Goal: Information Seeking & Learning: Learn about a topic

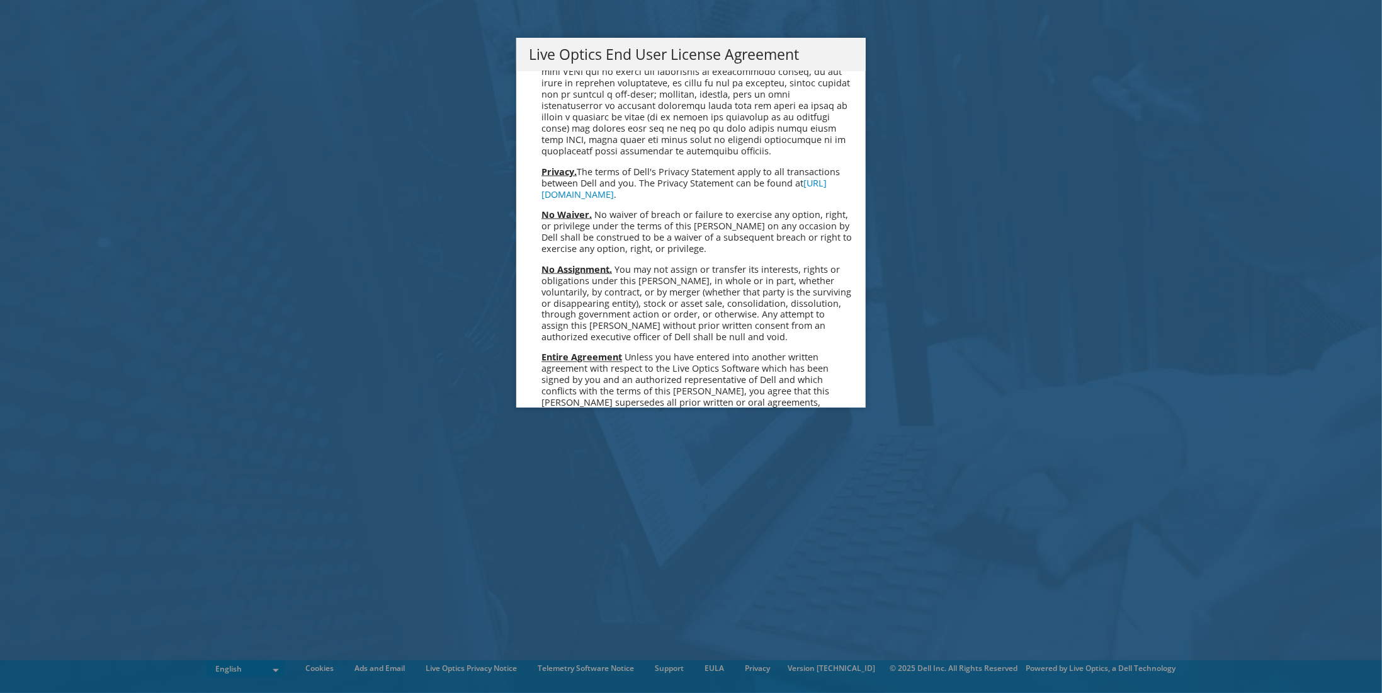
scroll to position [4763, 0]
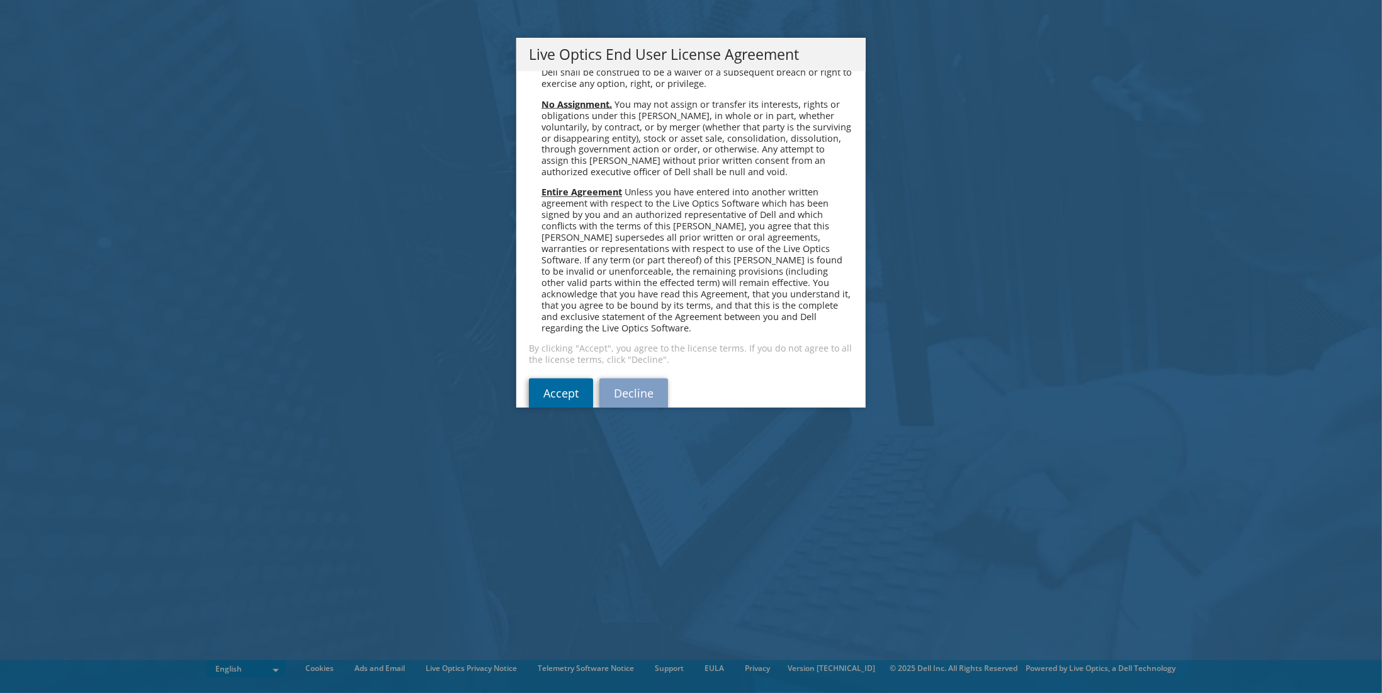
click at [537, 379] on link "Accept" at bounding box center [561, 394] width 64 height 30
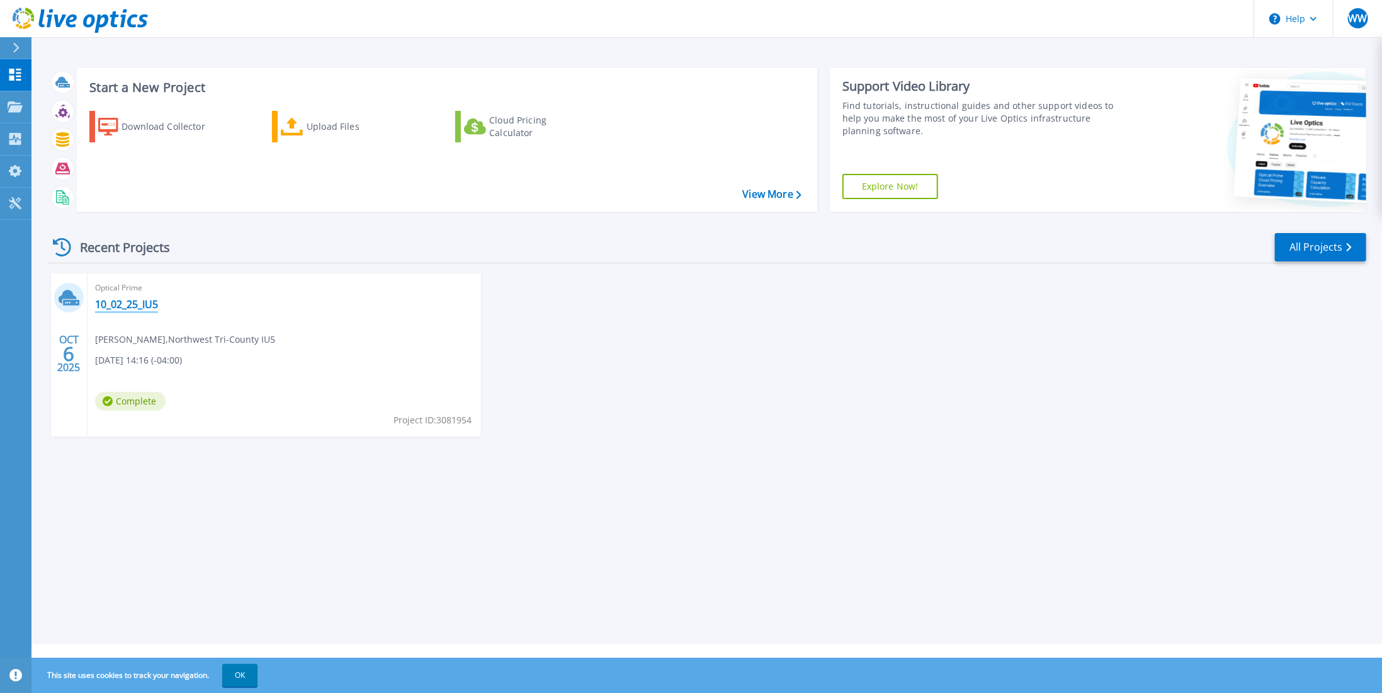
click at [128, 304] on link "10_02_25_IU5" at bounding box center [126, 304] width 63 height 13
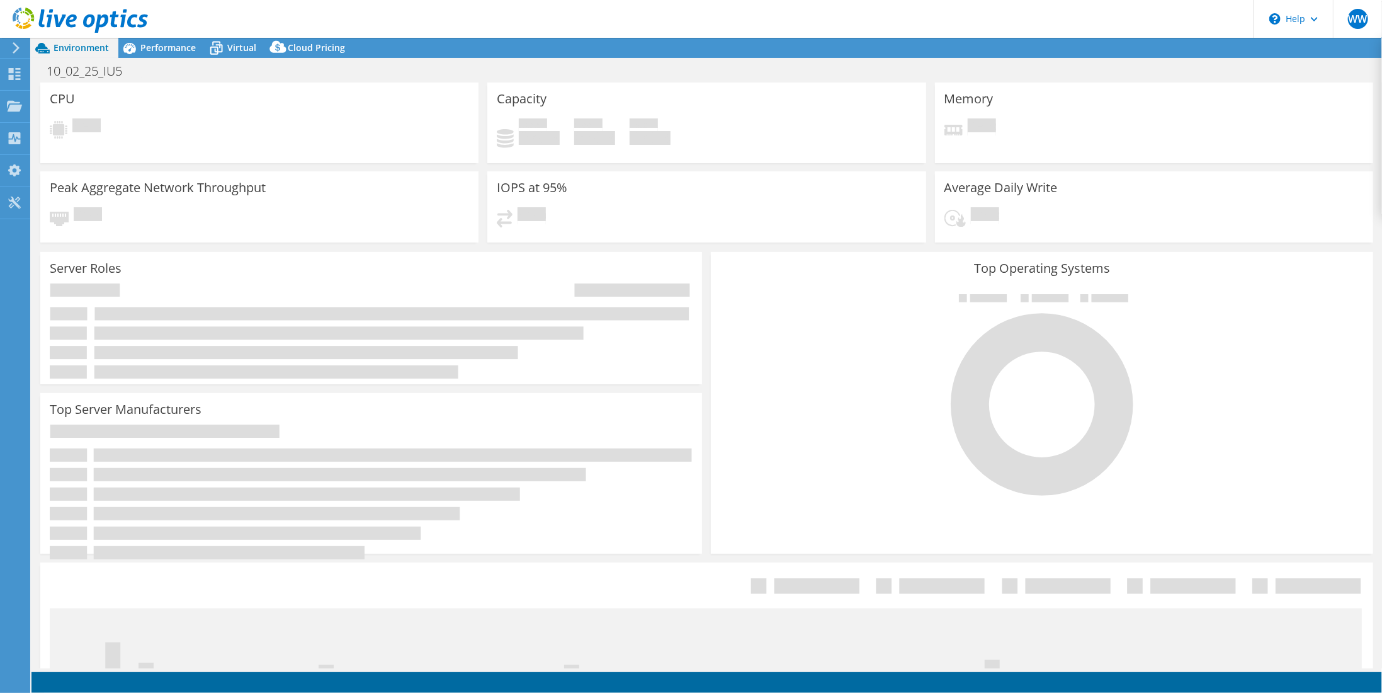
select select "USD"
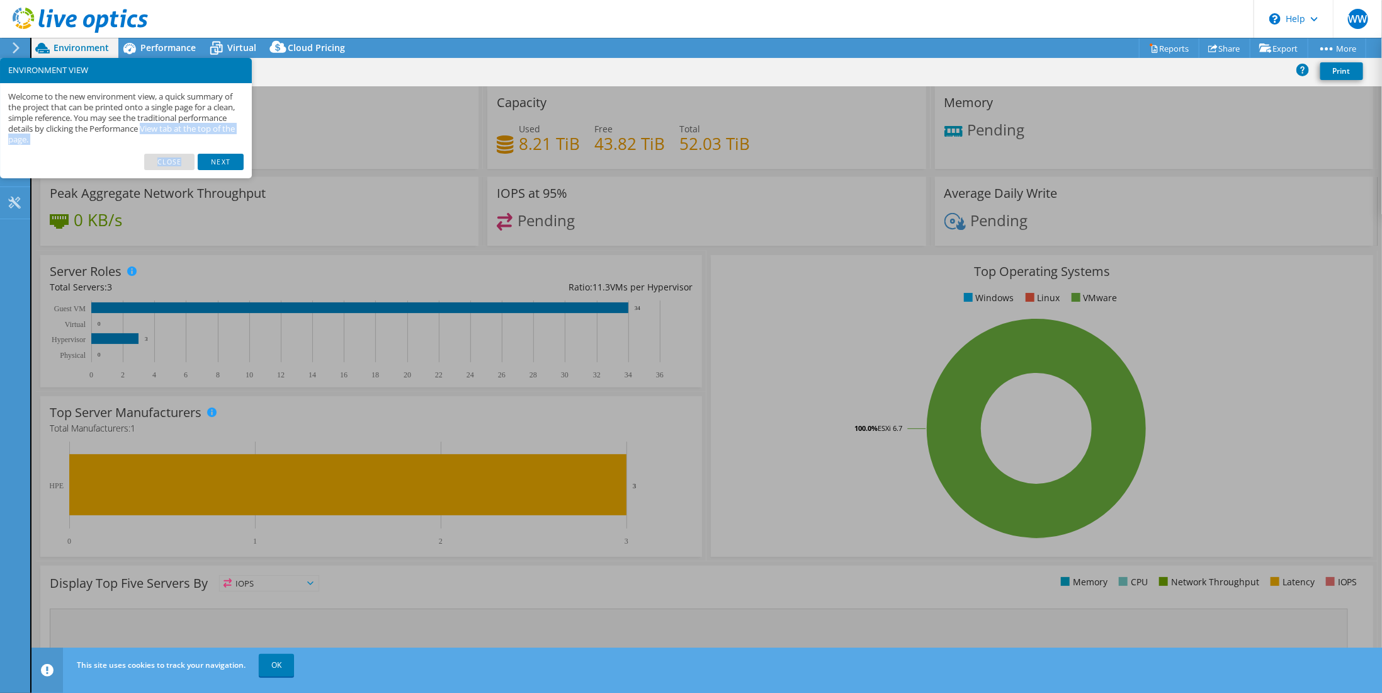
drag, startPoint x: 213, startPoint y: 158, endPoint x: 196, endPoint y: 118, distance: 43.7
click at [196, 118] on div "ENVIRONMENT VIEW Welcome to the new environment view, a quick summary of the pr…" at bounding box center [126, 118] width 252 height 120
click at [176, 159] on link "Close" at bounding box center [169, 162] width 51 height 16
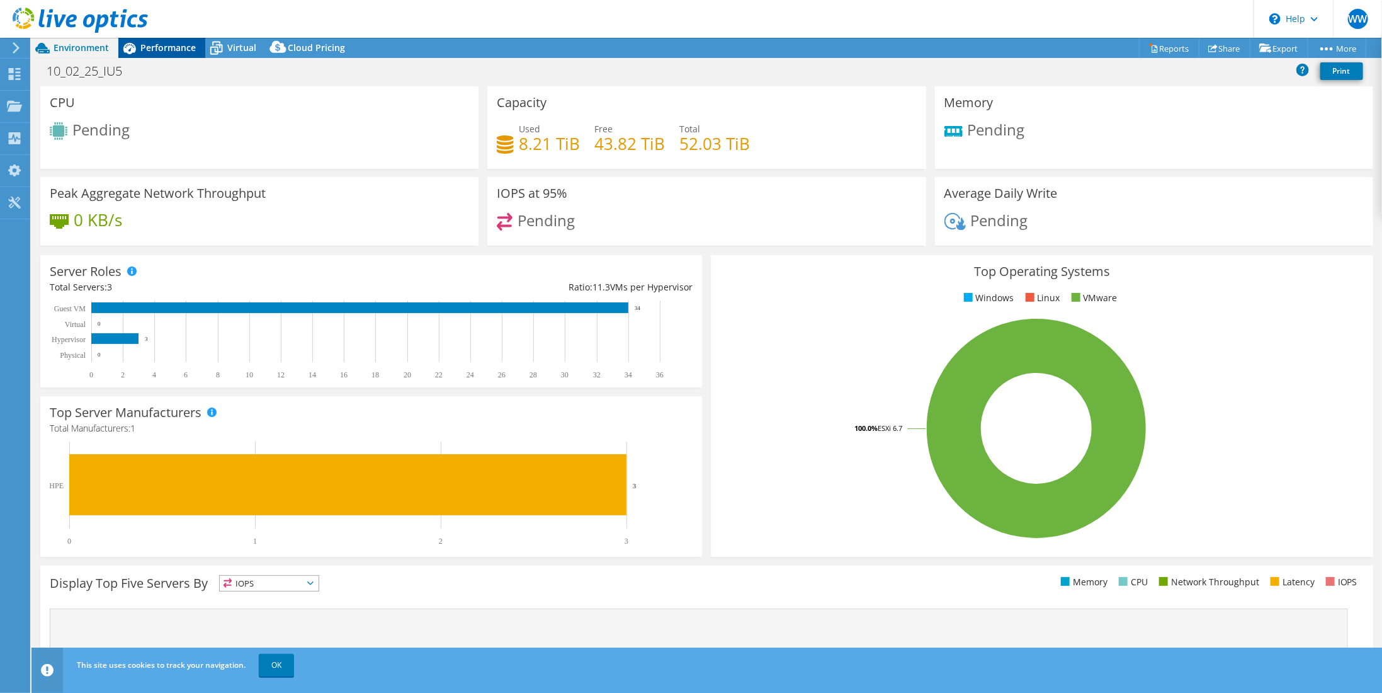
click at [163, 47] on span "Performance" at bounding box center [167, 48] width 55 height 12
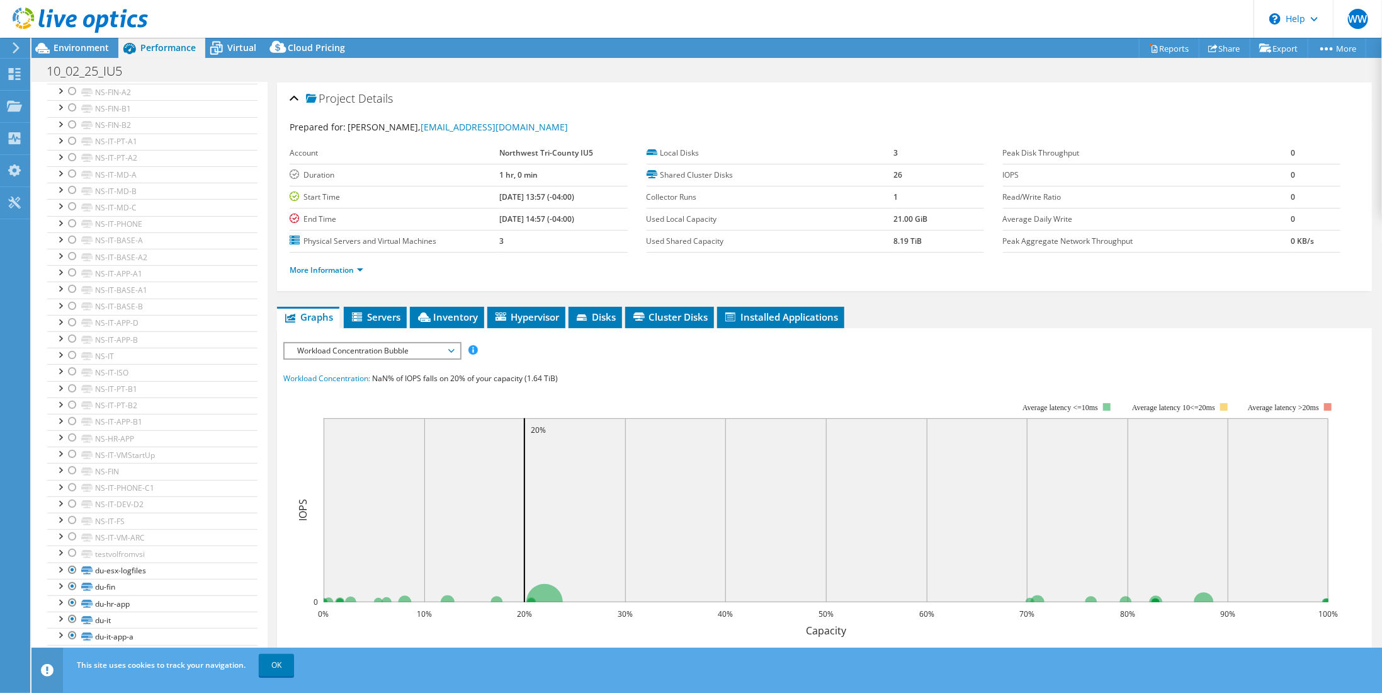
scroll to position [223, 0]
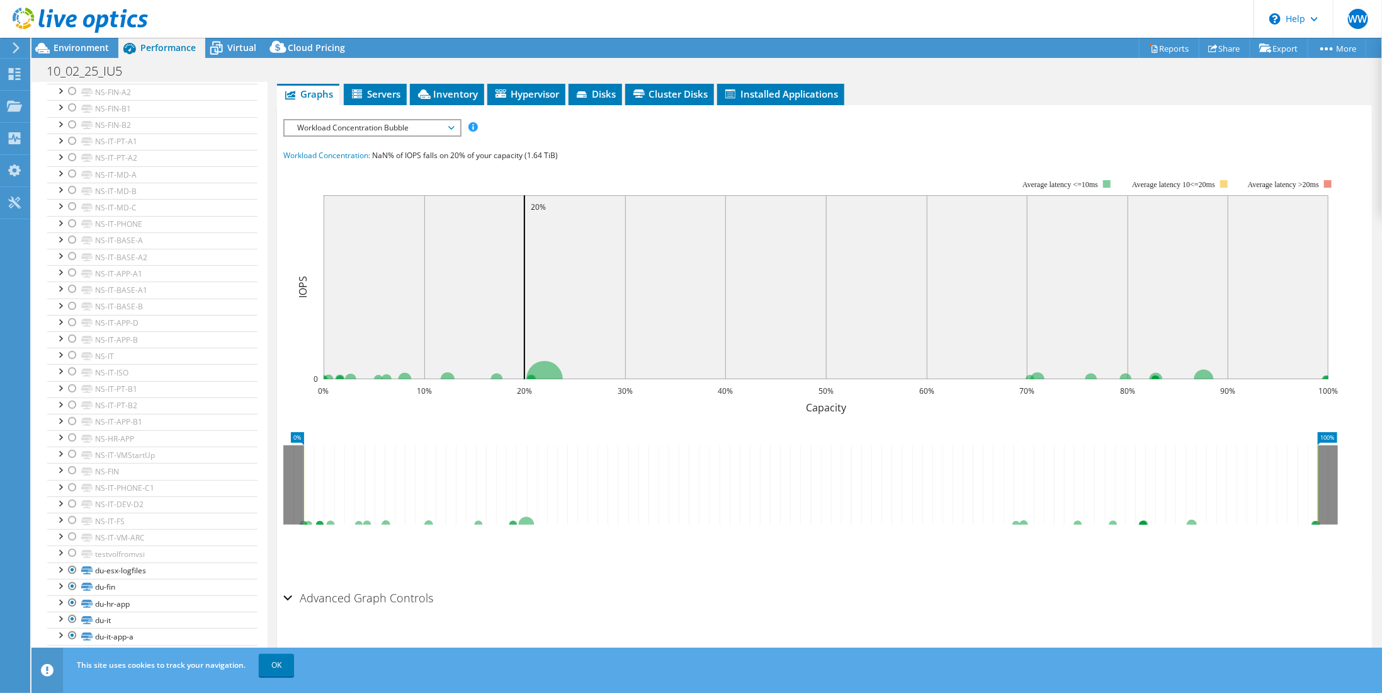
click at [373, 593] on h2 "Advanced Graph Controls" at bounding box center [358, 597] width 150 height 25
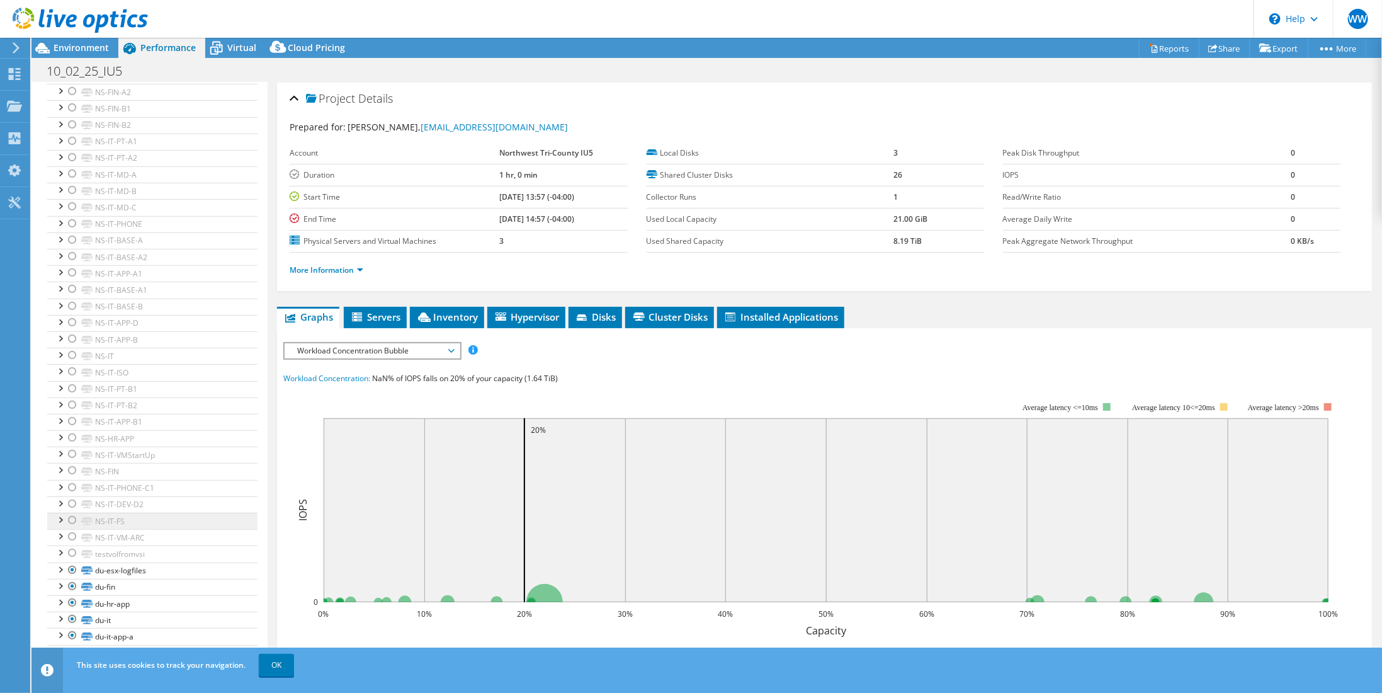
scroll to position [630, 0]
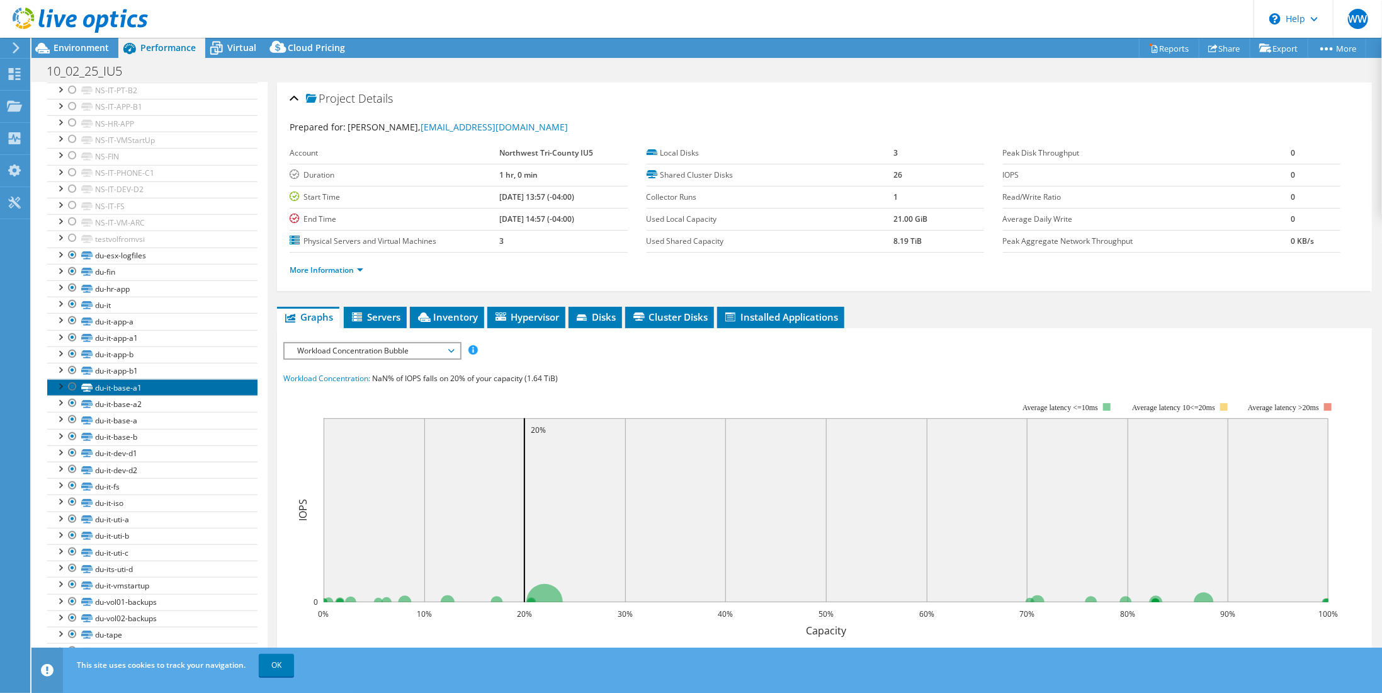
click at [93, 379] on link "du-it-base-a1" at bounding box center [152, 387] width 210 height 16
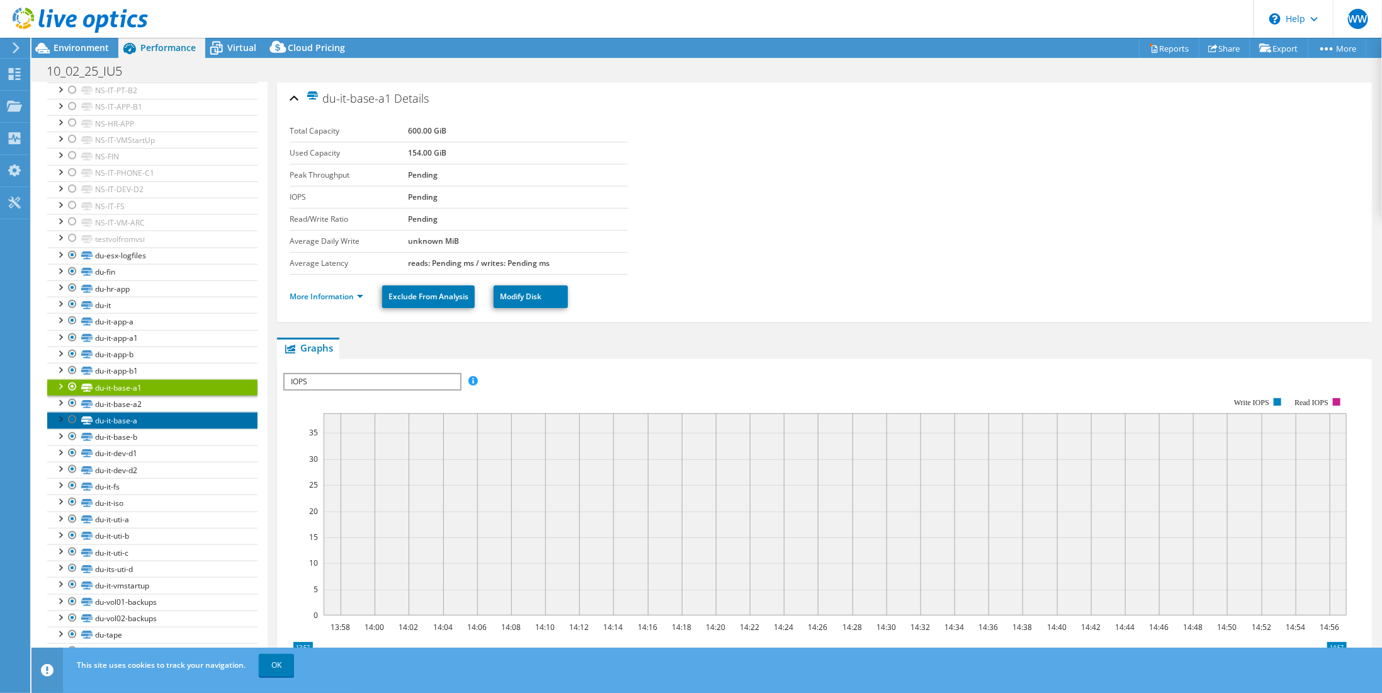
click at [96, 412] on link "du-it-base-a" at bounding box center [152, 420] width 210 height 16
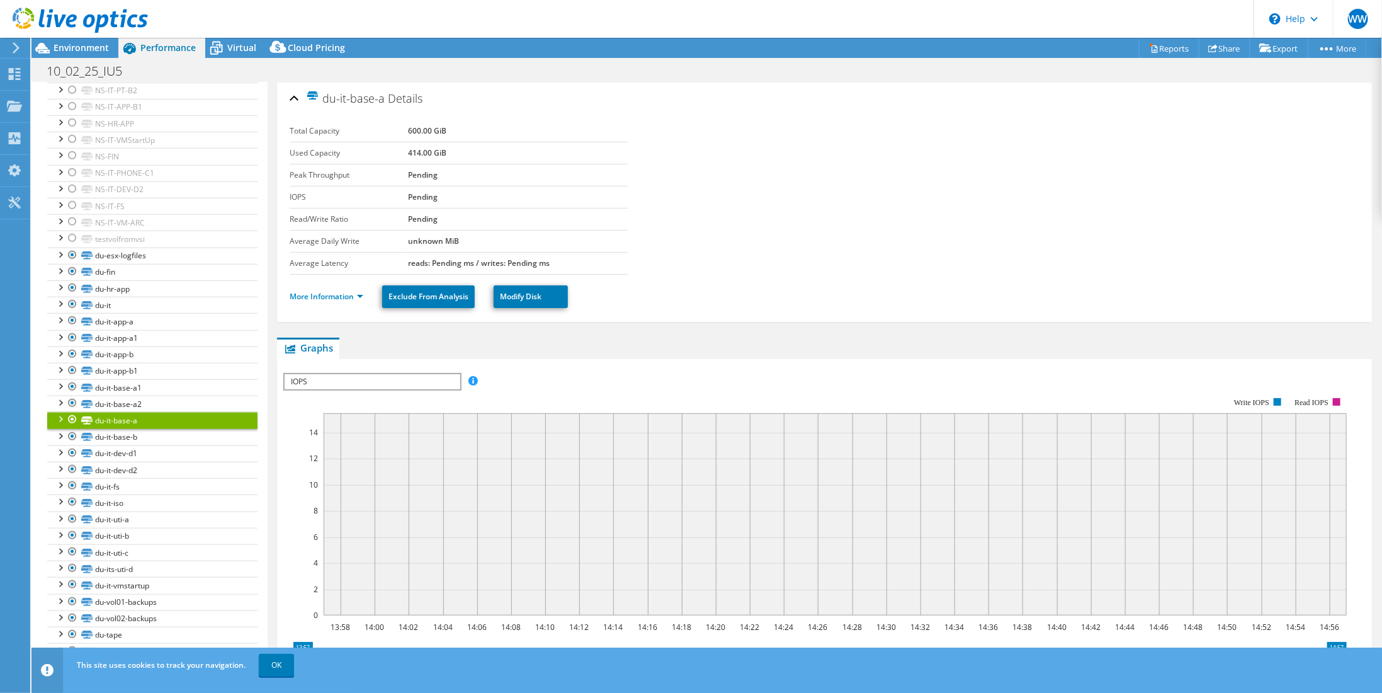
scroll to position [635, 0]
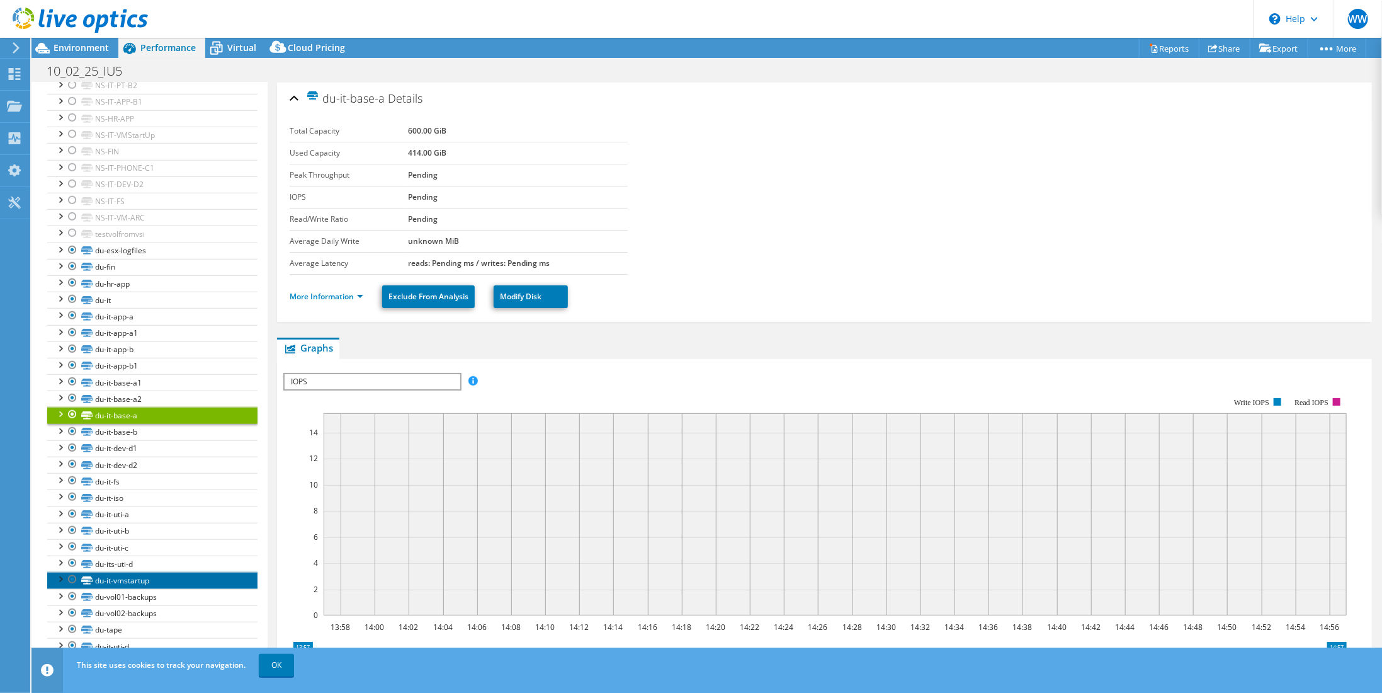
click at [111, 572] on link "du-it-vmstartup" at bounding box center [152, 580] width 210 height 16
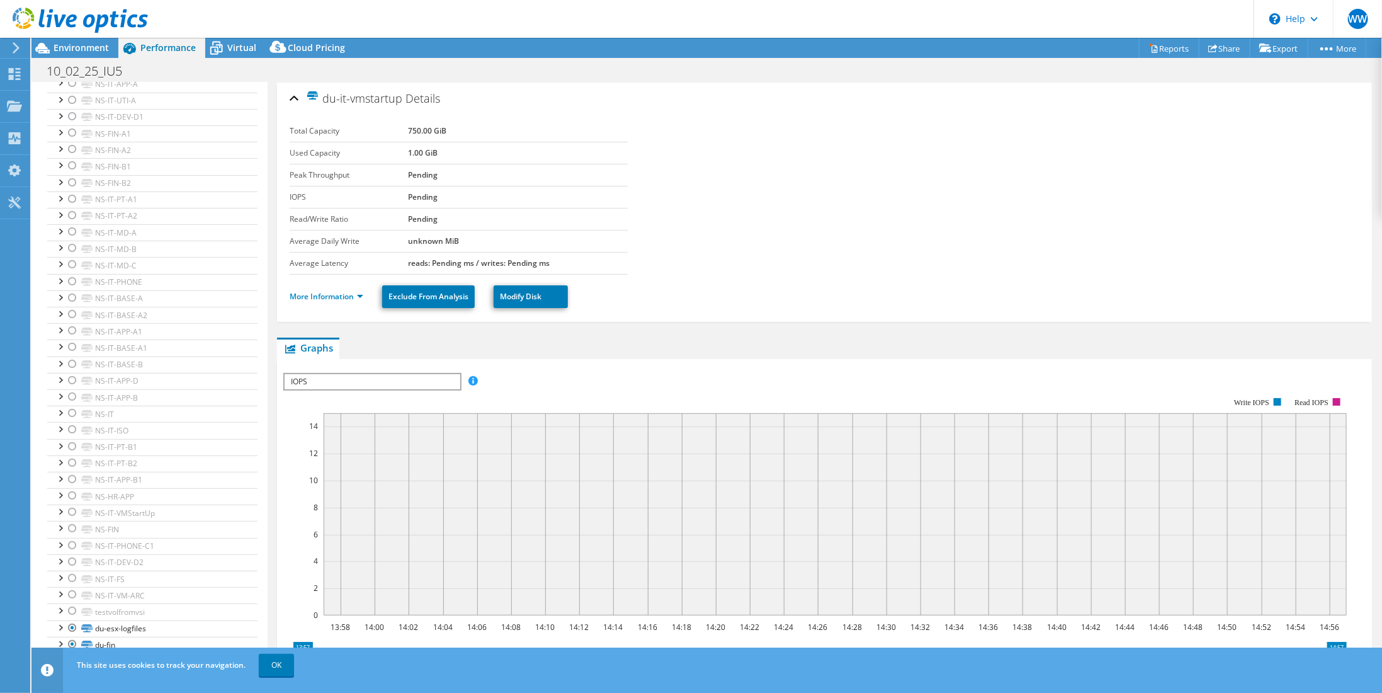
scroll to position [0, 0]
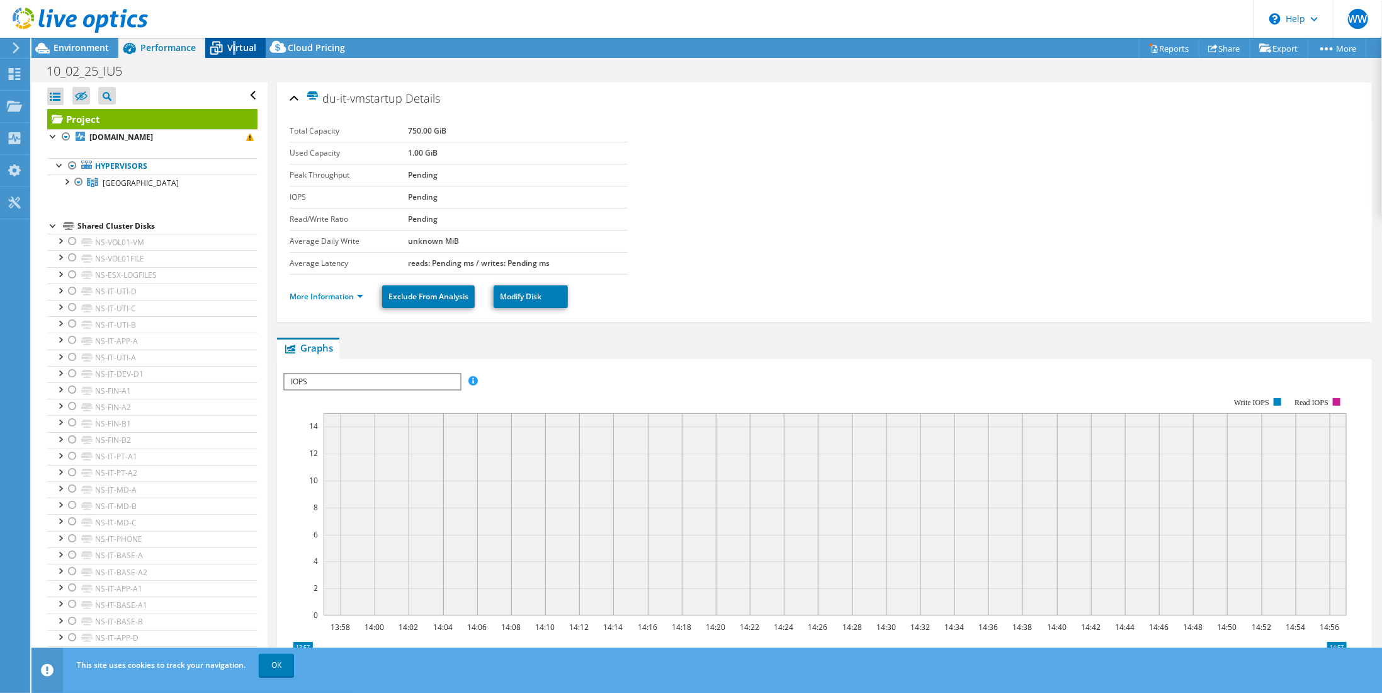
click at [234, 51] on span "Virtual" at bounding box center [241, 48] width 29 height 12
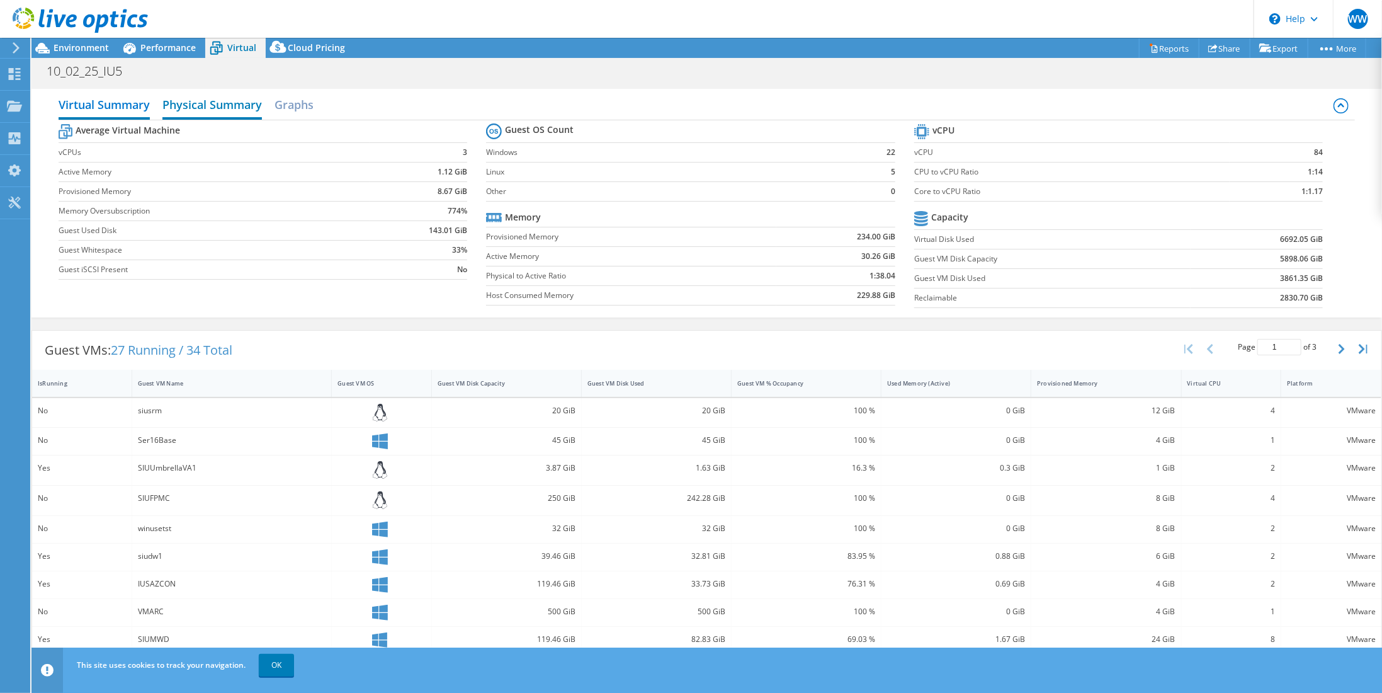
click at [179, 100] on h2 "Physical Summary" at bounding box center [212, 106] width 100 height 28
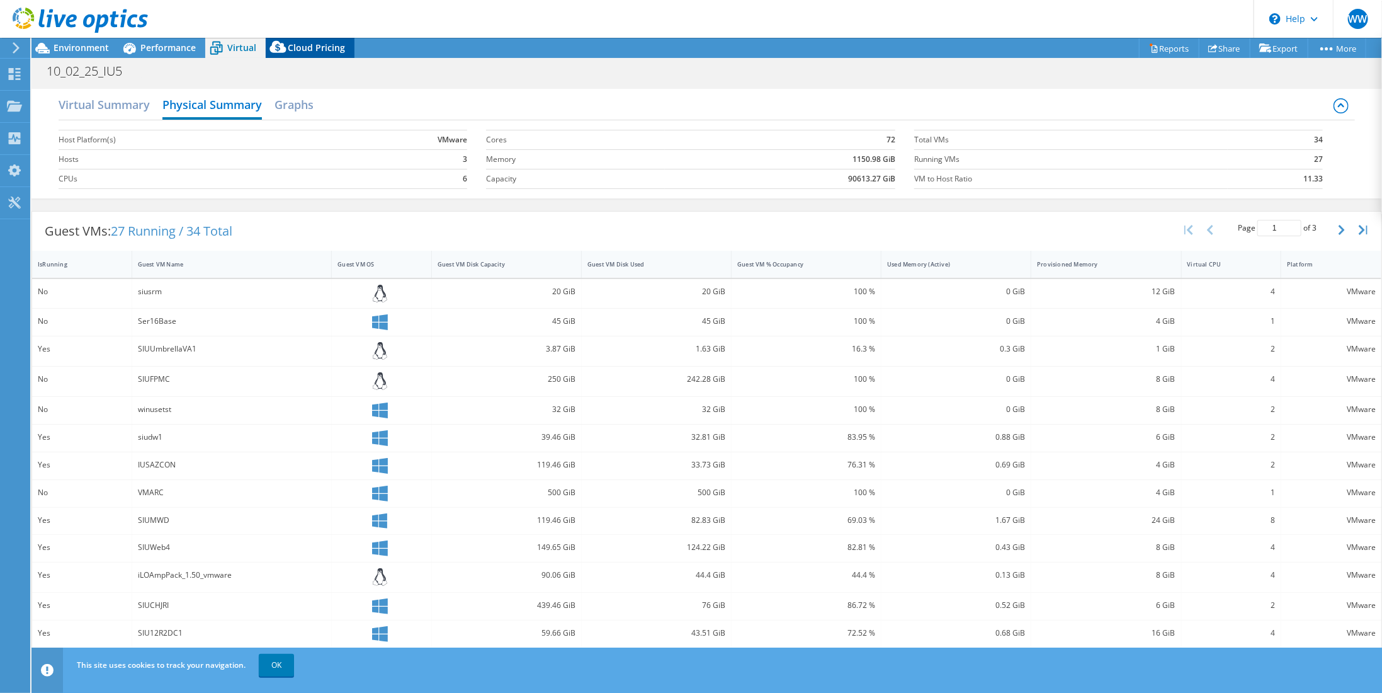
click at [301, 48] on span "Cloud Pricing" at bounding box center [316, 48] width 57 height 12
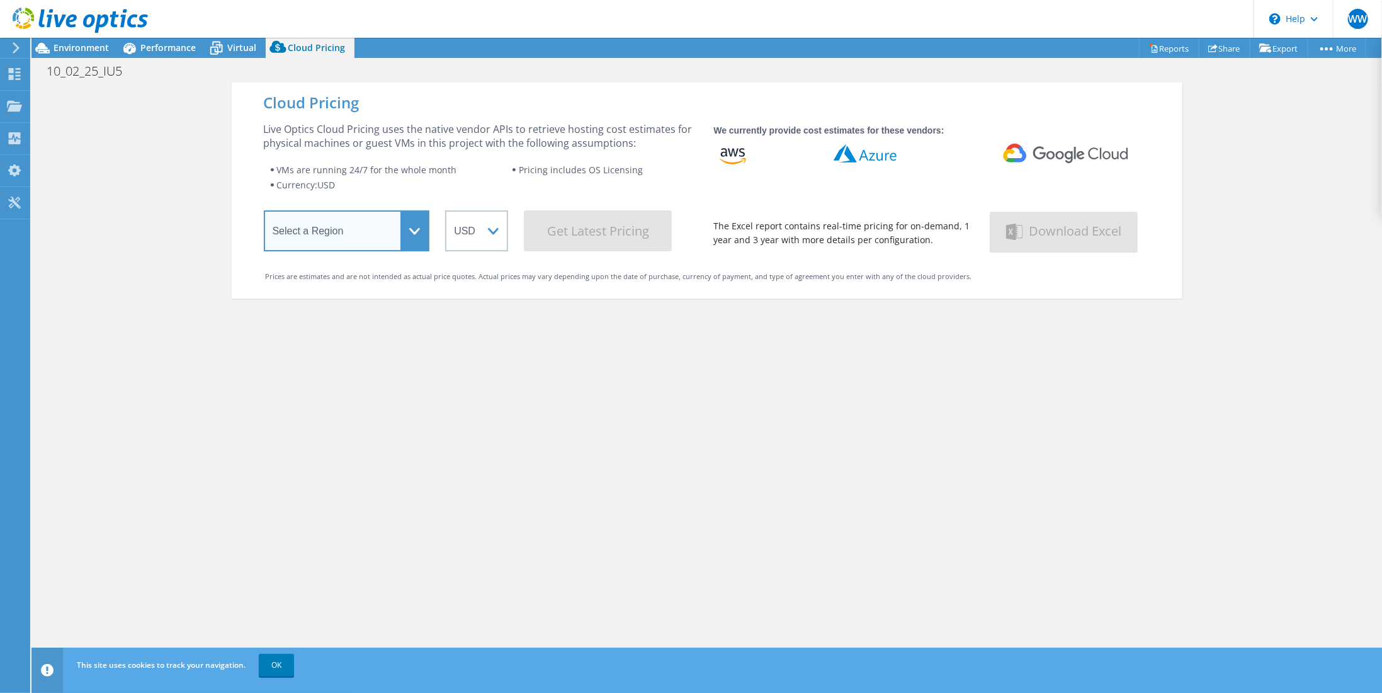
click at [389, 237] on select "Select a Region [GEOGRAPHIC_DATA] ([GEOGRAPHIC_DATA]) [GEOGRAPHIC_DATA] ([GEOGR…" at bounding box center [347, 230] width 166 height 41
select select "USEast"
click at [264, 212] on select "Select a Region [GEOGRAPHIC_DATA] ([GEOGRAPHIC_DATA]) [GEOGRAPHIC_DATA] ([GEOGR…" at bounding box center [347, 230] width 166 height 41
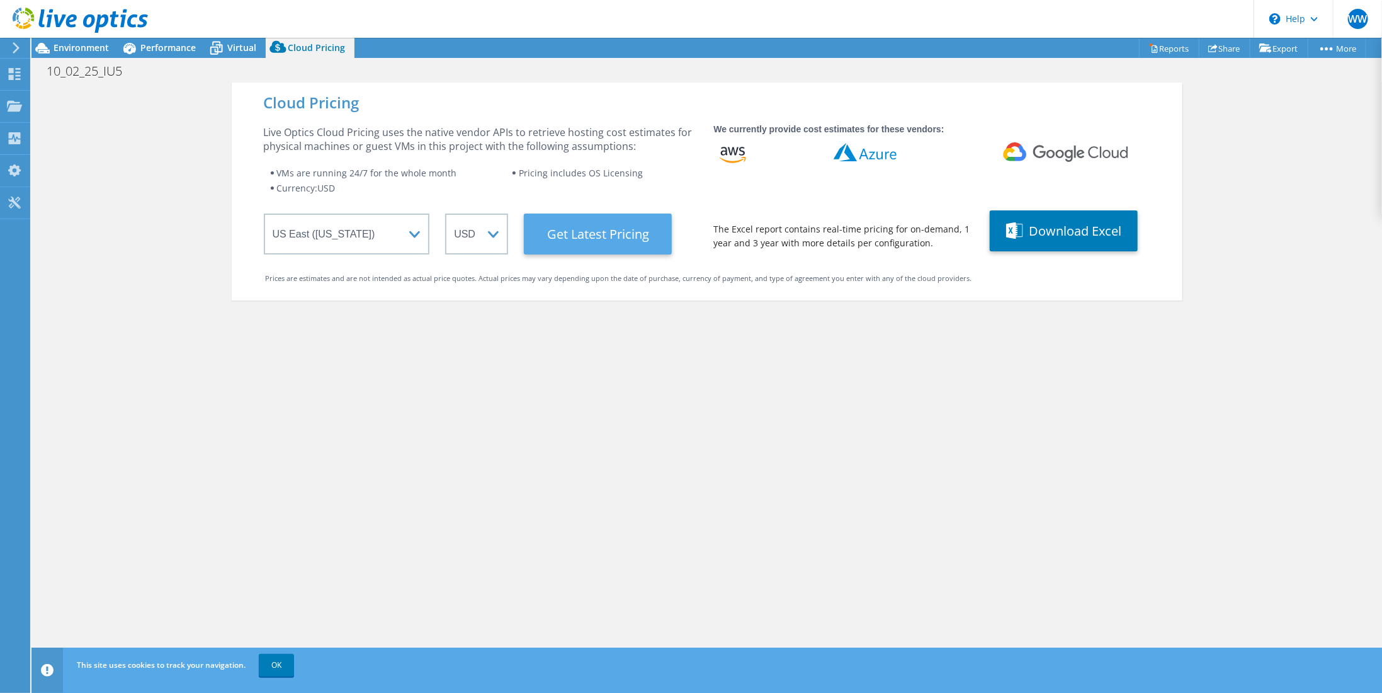
click at [606, 237] on Latest "Get Latest Pricing" at bounding box center [598, 234] width 148 height 41
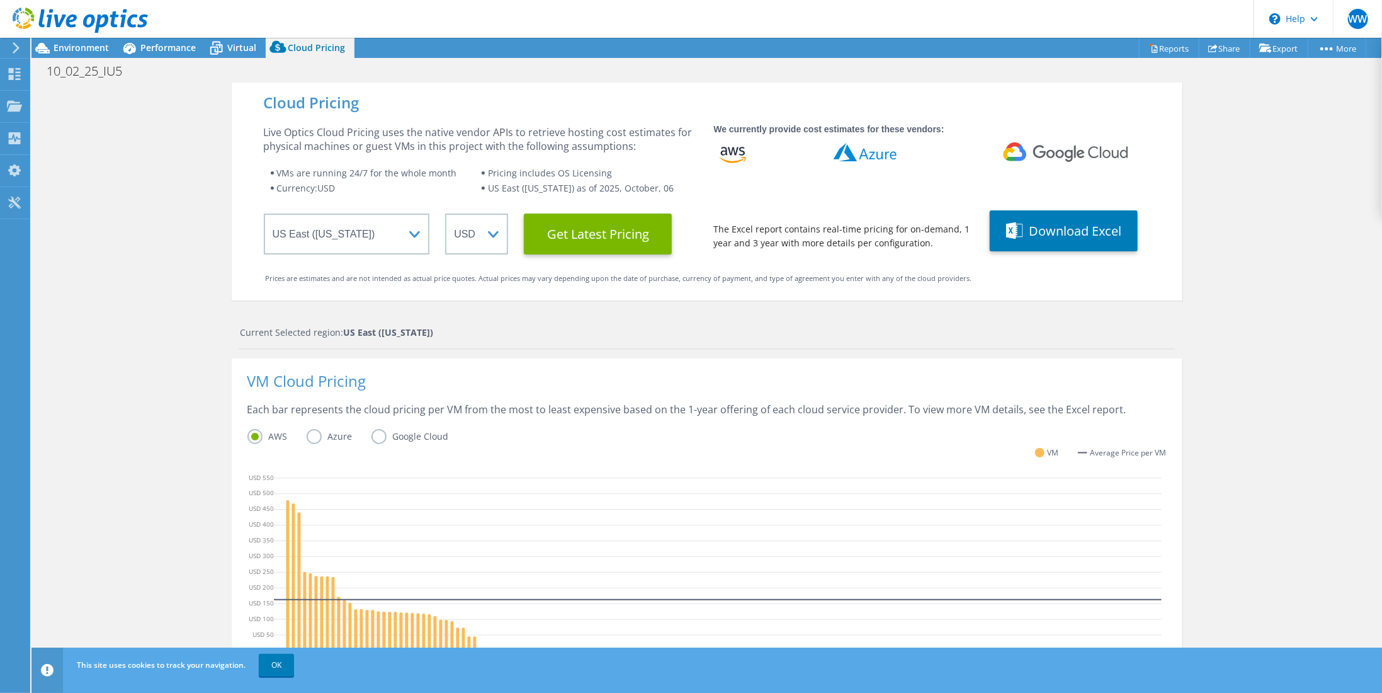
scroll to position [254, 0]
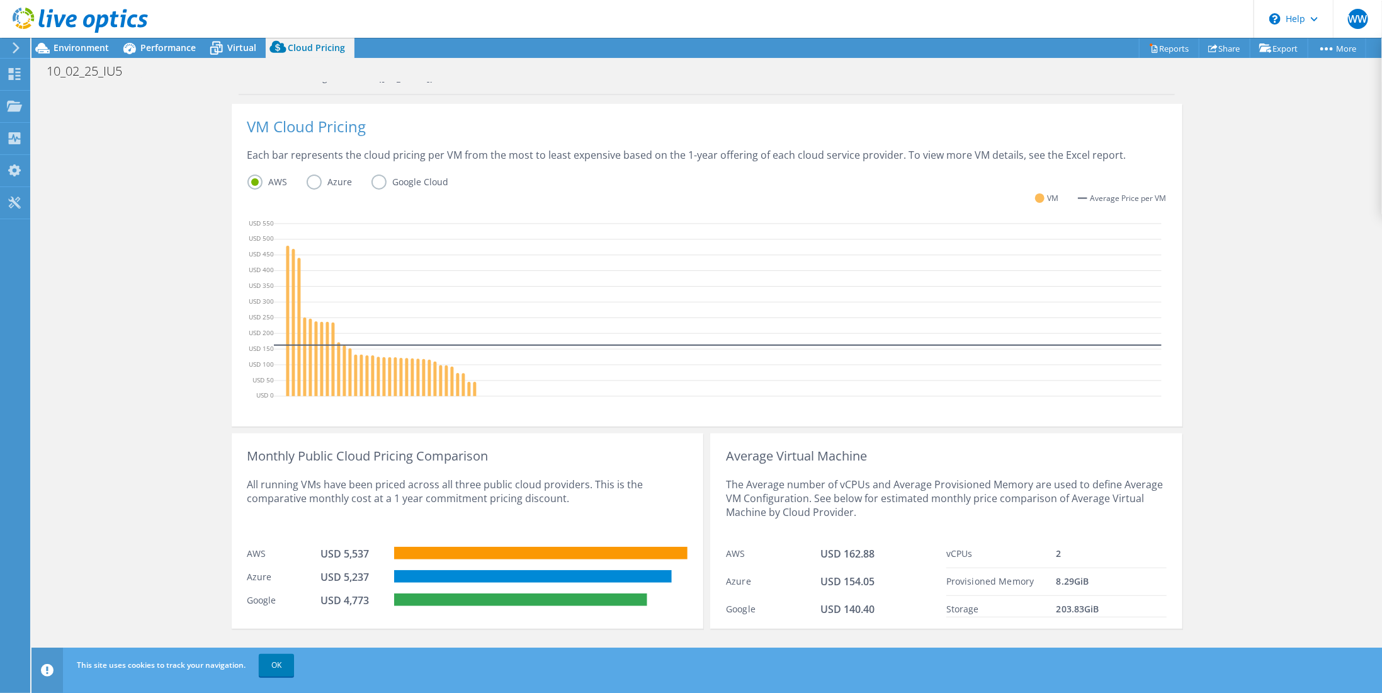
click at [307, 185] on label "Azure" at bounding box center [339, 181] width 65 height 15
click at [0, 0] on input "Azure" at bounding box center [0, 0] width 0 height 0
